Goal: Task Accomplishment & Management: Use online tool/utility

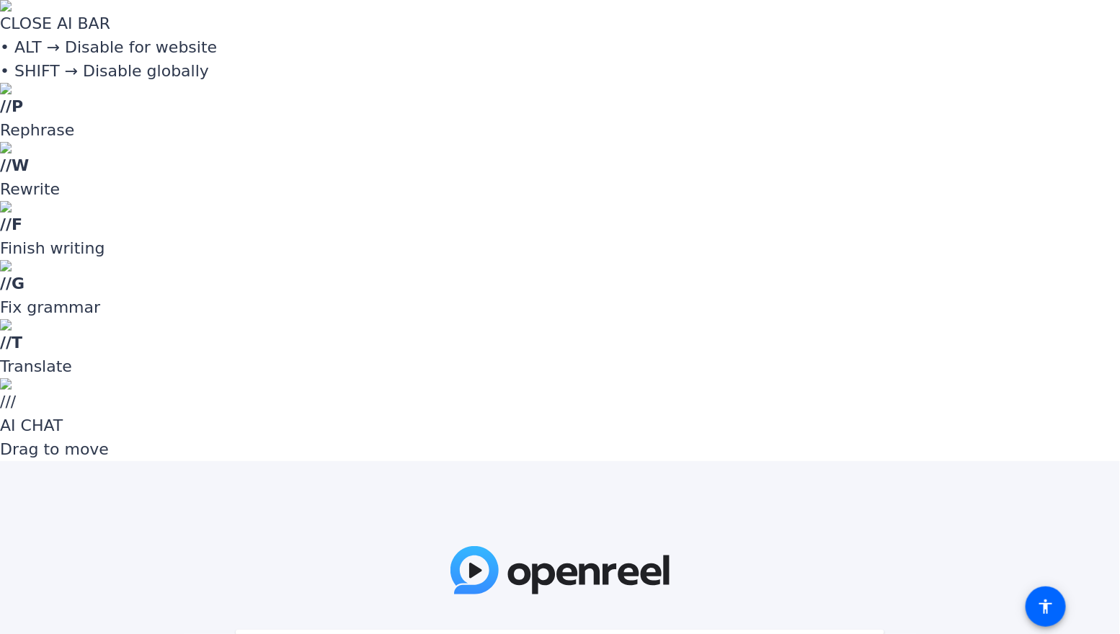
paste input "1~SjY4"
type input "1~SjY4"
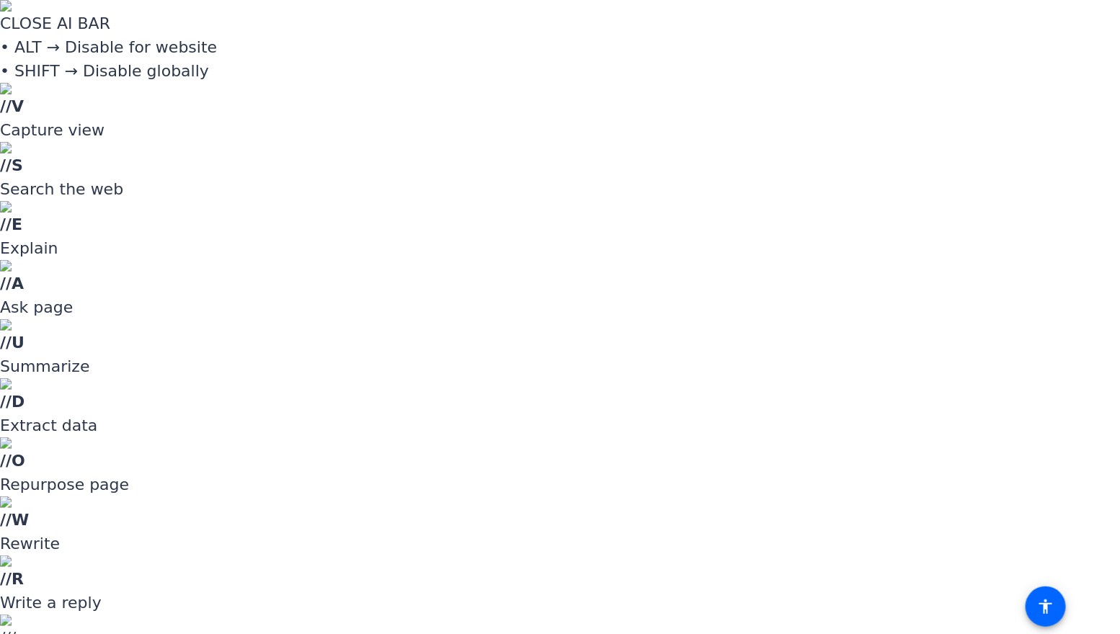
click at [1017, 233] on div at bounding box center [560, 317] width 1120 height 634
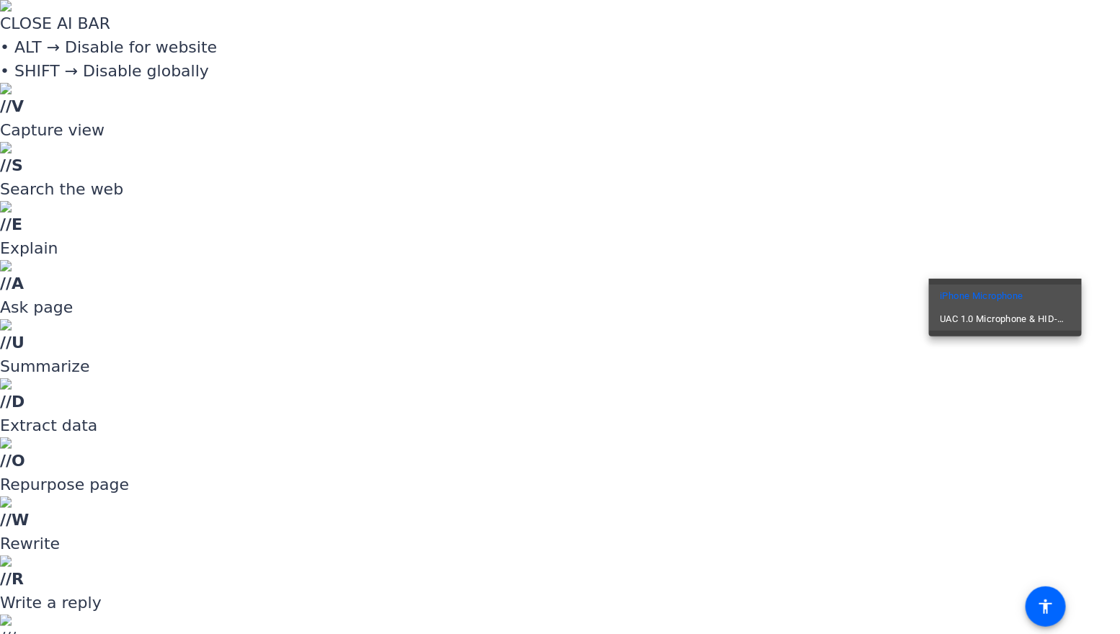
click at [1036, 317] on span "UAC 1.0 Microphone & HID-Mediakey" at bounding box center [1005, 319] width 130 height 17
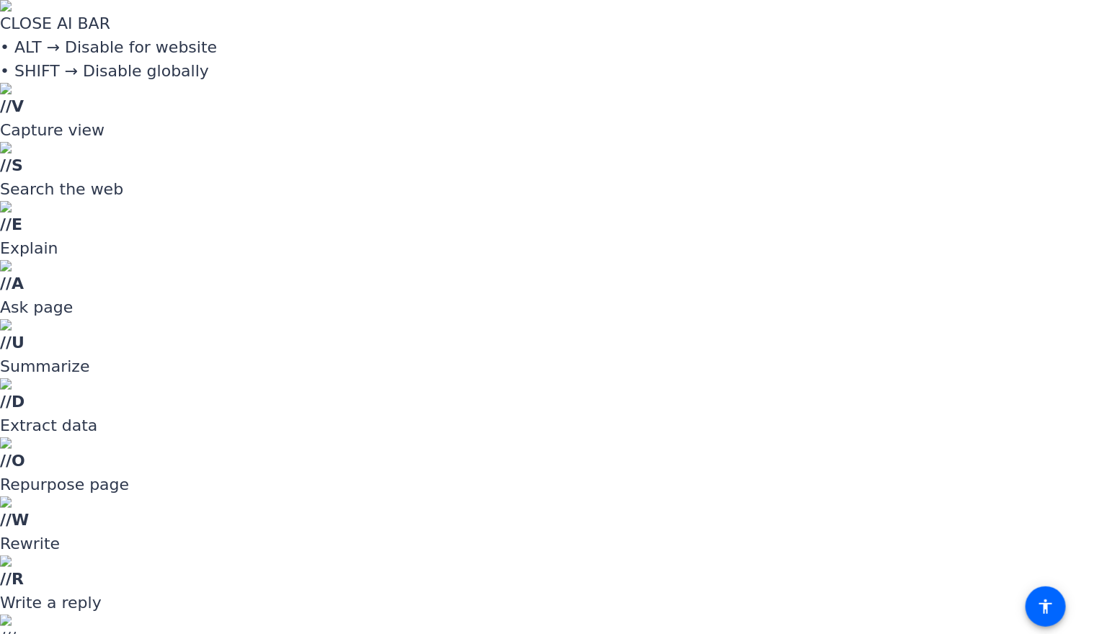
drag, startPoint x: 951, startPoint y: 357, endPoint x: 917, endPoint y: 358, distance: 33.9
type input "-5"
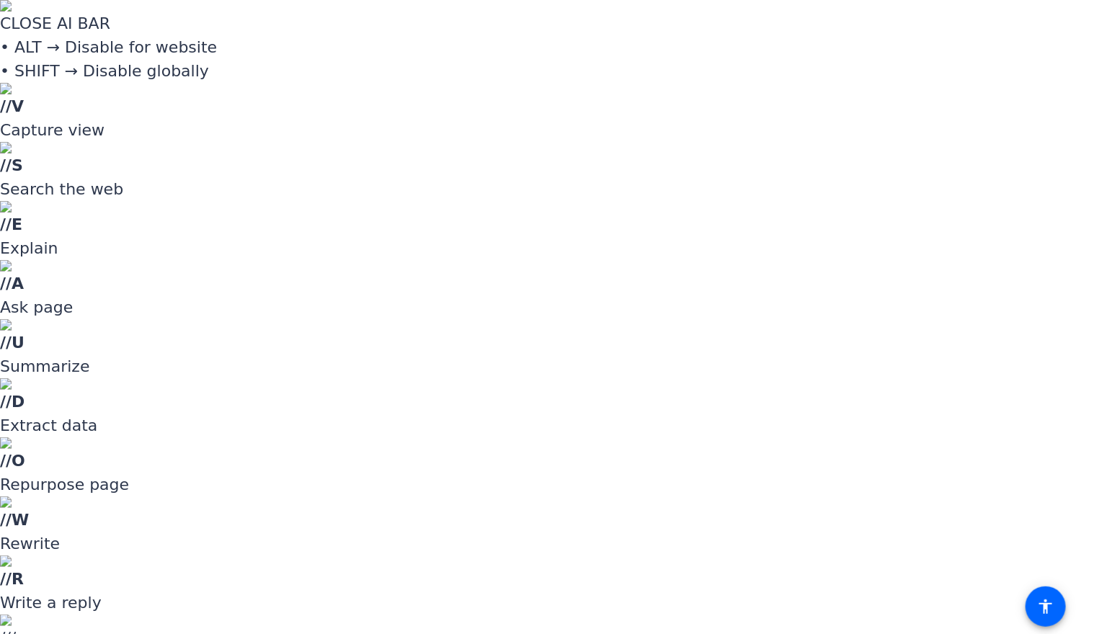
drag, startPoint x: 919, startPoint y: 352, endPoint x: 898, endPoint y: 353, distance: 20.9
type input "-8"
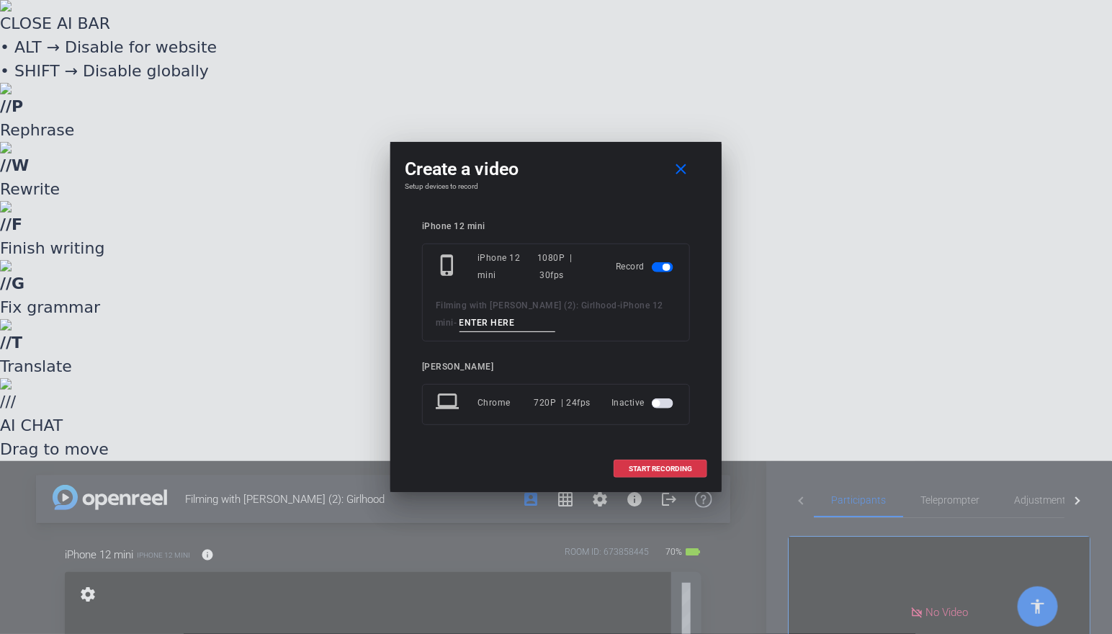
drag, startPoint x: 504, startPoint y: 326, endPoint x: 484, endPoint y: 324, distance: 20.3
click at [485, 323] on input at bounding box center [508, 323] width 97 height 18
type input "Video 1"
click at [337, 254] on div at bounding box center [556, 317] width 1112 height 634
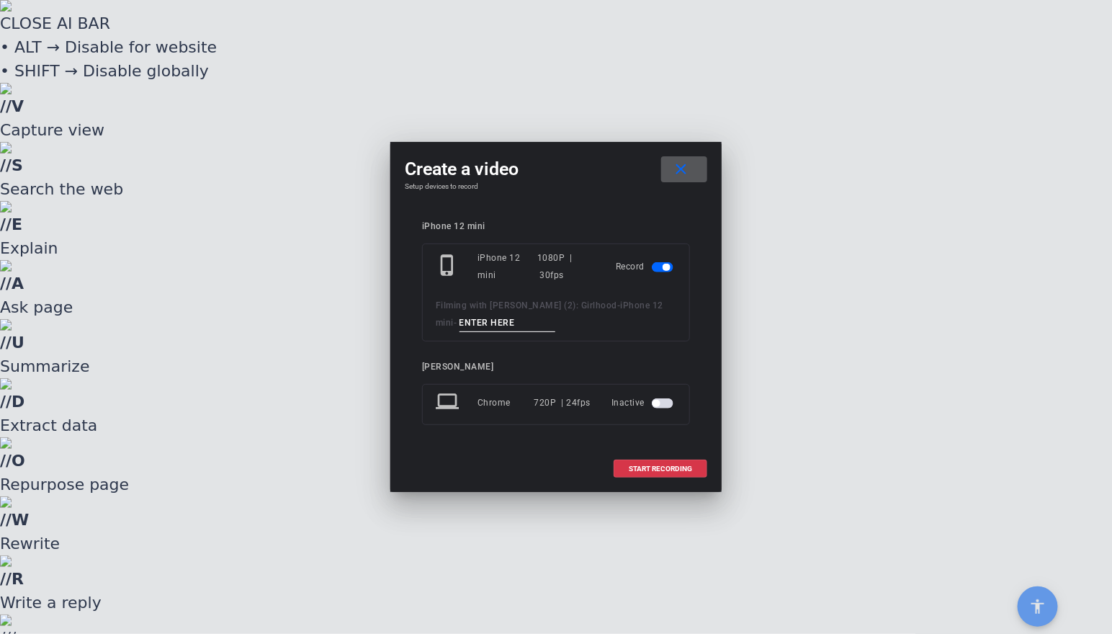
click at [503, 322] on input at bounding box center [508, 323] width 97 height 18
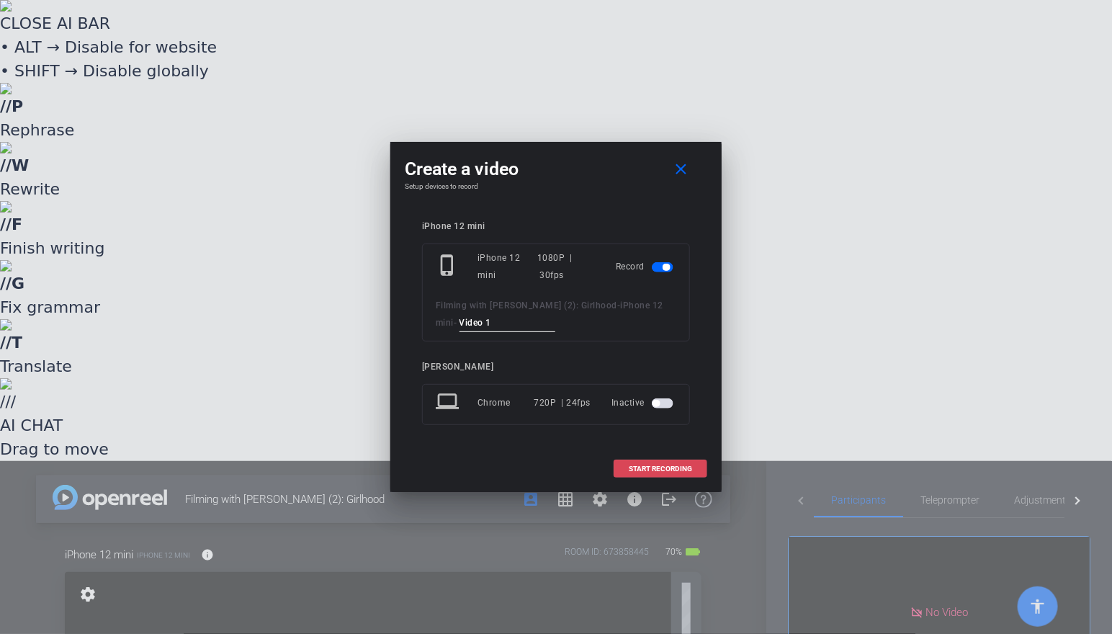
type input "Video 1"
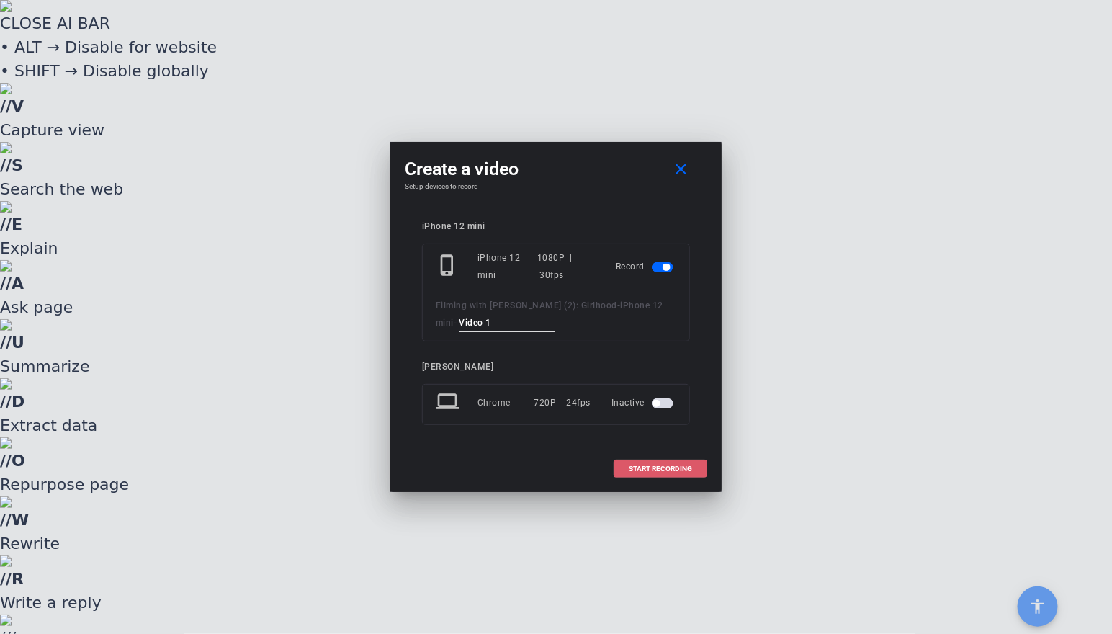
click at [676, 465] on span "START RECORDING" at bounding box center [660, 468] width 63 height 7
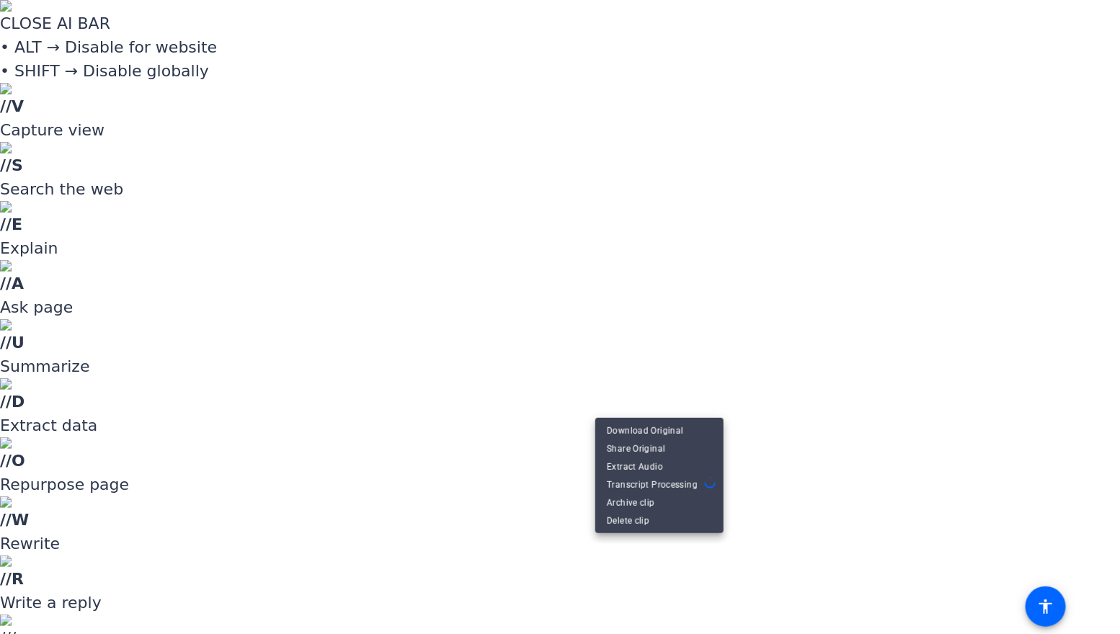
click at [720, 572] on div at bounding box center [560, 317] width 1120 height 634
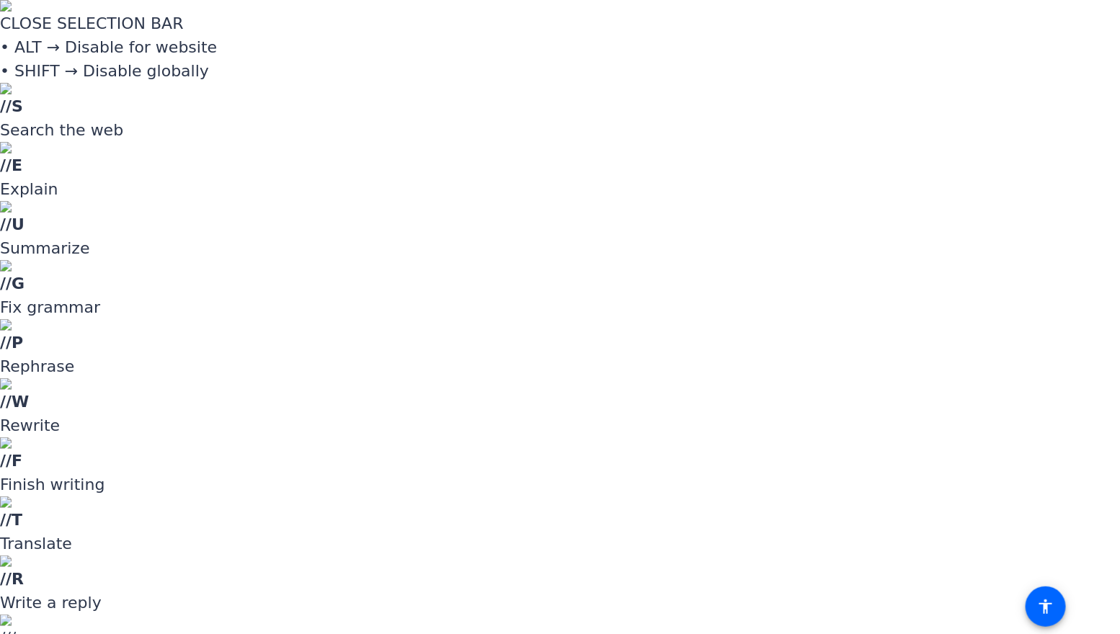
drag, startPoint x: 1112, startPoint y: 263, endPoint x: 1112, endPoint y: 248, distance: 15.1
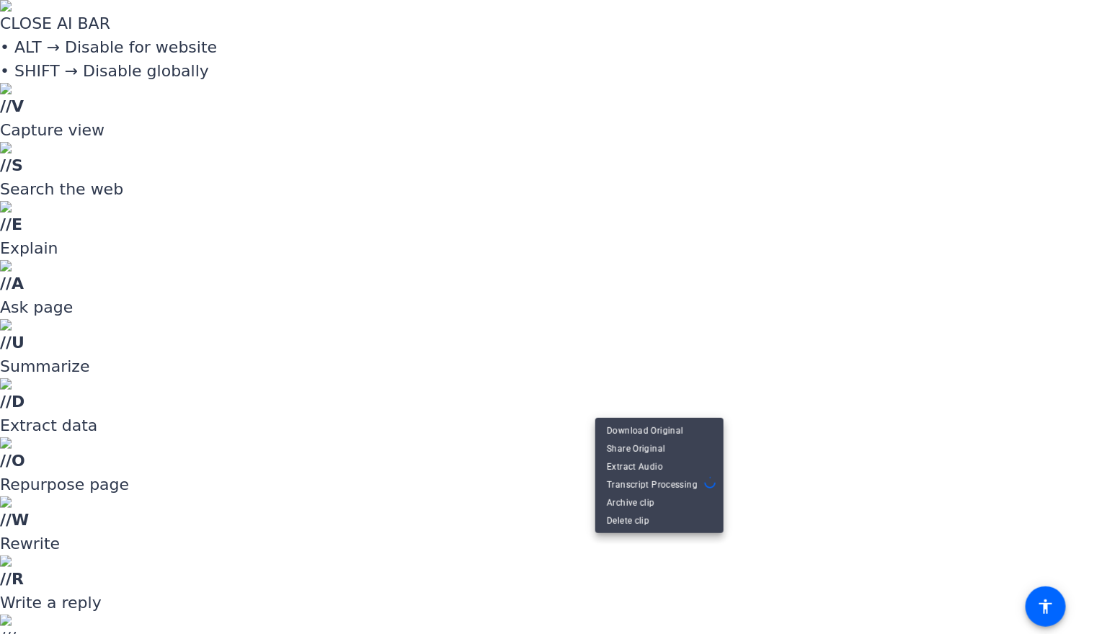
click at [734, 568] on div at bounding box center [560, 317] width 1120 height 634
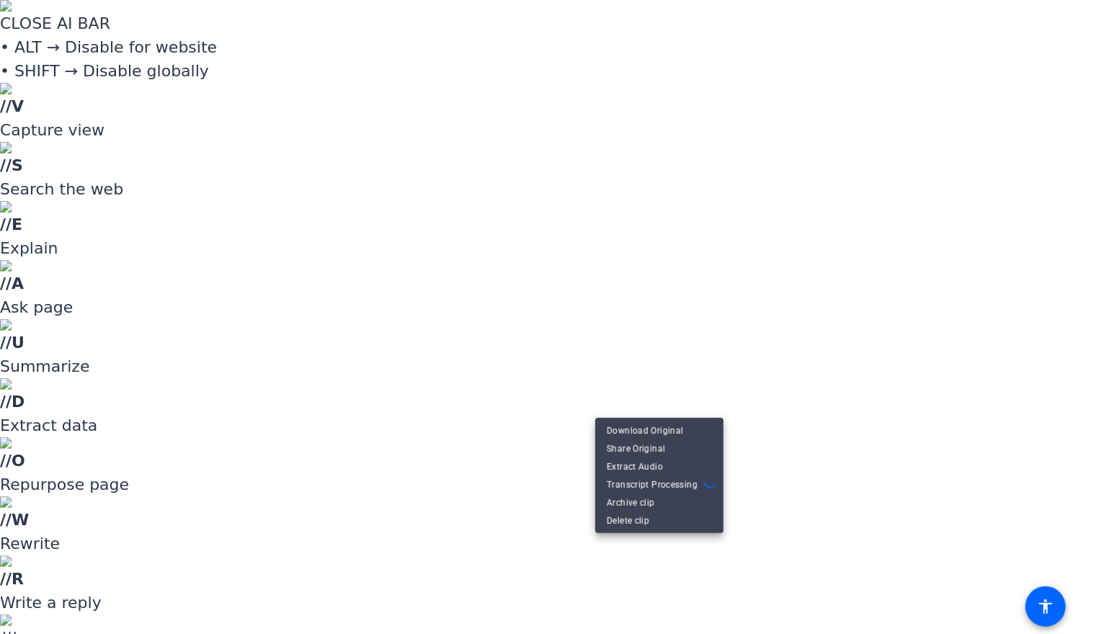
click at [744, 347] on div at bounding box center [560, 317] width 1120 height 634
